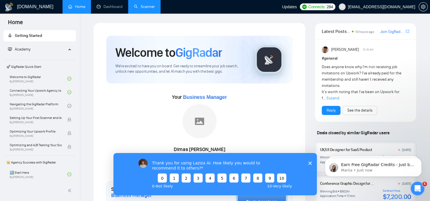
click at [141, 9] on link "Scanner" at bounding box center [144, 6] width 21 height 5
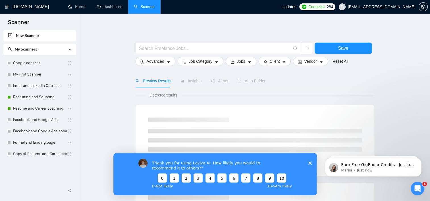
click at [309, 164] on icon "Close survey" at bounding box center [309, 162] width 3 height 3
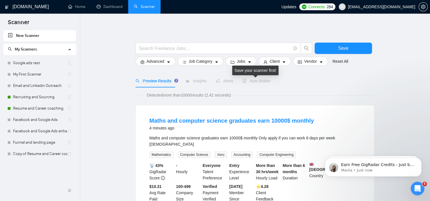
click at [256, 80] on span "Auto Bidder" at bounding box center [257, 81] width 28 height 5
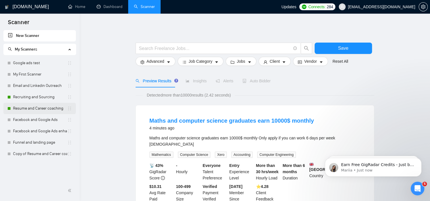
click at [34, 109] on link "Resume and Career coaching" at bounding box center [40, 108] width 54 height 11
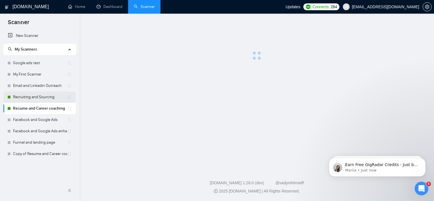
click at [38, 96] on link "Recruiting and Sourcing" at bounding box center [40, 97] width 54 height 11
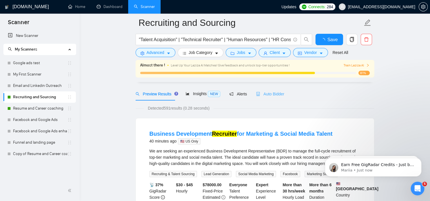
scroll to position [28, 0]
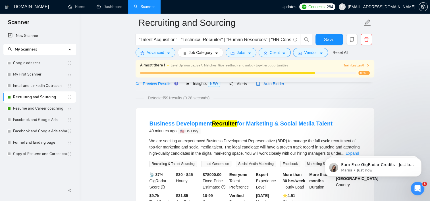
click at [265, 85] on span "Auto Bidder" at bounding box center [270, 84] width 28 height 5
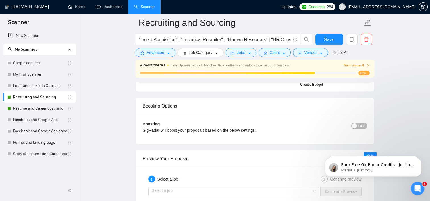
scroll to position [1052, 0]
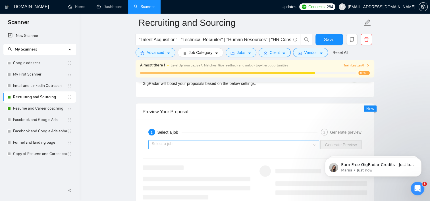
click at [282, 141] on input "search" at bounding box center [232, 144] width 160 height 9
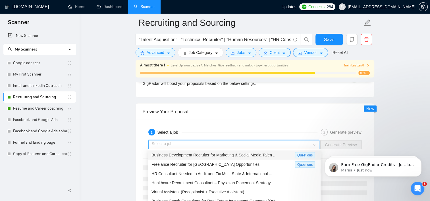
click at [276, 132] on div "1 Select a job" at bounding box center [232, 132] width 169 height 7
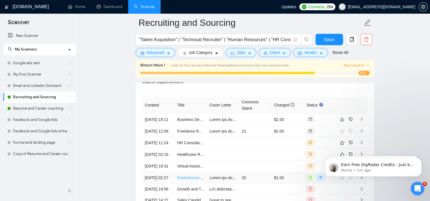
scroll to position [1393, 0]
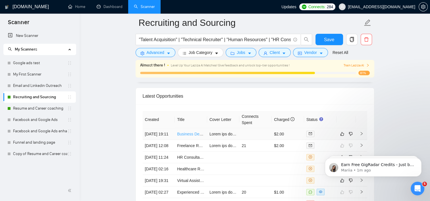
click at [190, 136] on link "Business Development Recruiter for Marketing & Social Media Talent" at bounding box center [238, 134] width 122 height 5
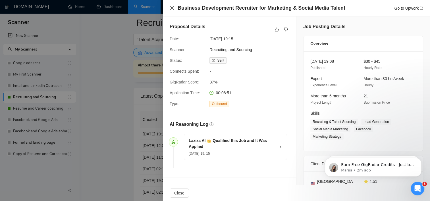
click at [170, 7] on icon "close" at bounding box center [172, 8] width 5 height 5
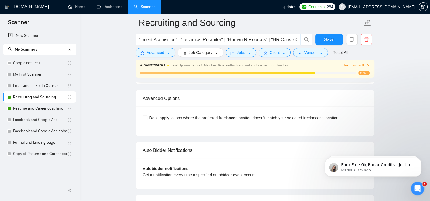
scroll to position [1194, 0]
